Goal: Find specific fact: Find specific fact

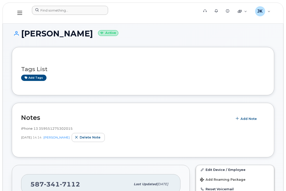
scroll to position [33, 0]
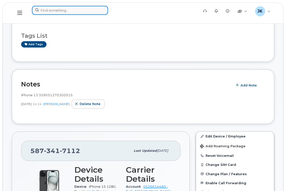
click at [58, 11] on input at bounding box center [70, 10] width 76 height 9
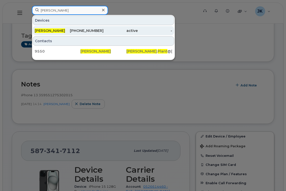
type input "[PERSON_NAME]"
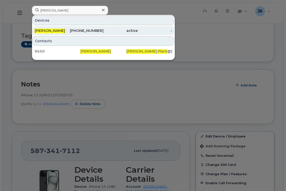
click at [46, 30] on span "[PERSON_NAME]" at bounding box center [50, 30] width 30 height 5
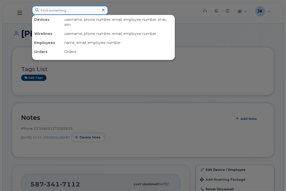
click at [63, 9] on input at bounding box center [70, 10] width 76 height 9
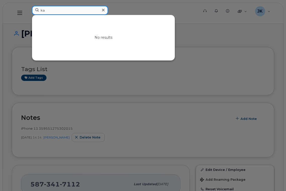
type input "k"
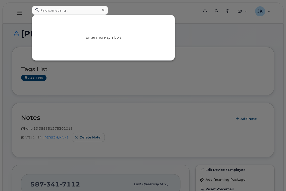
click at [169, 8] on div at bounding box center [143, 95] width 286 height 191
